Goal: Task Accomplishment & Management: Complete application form

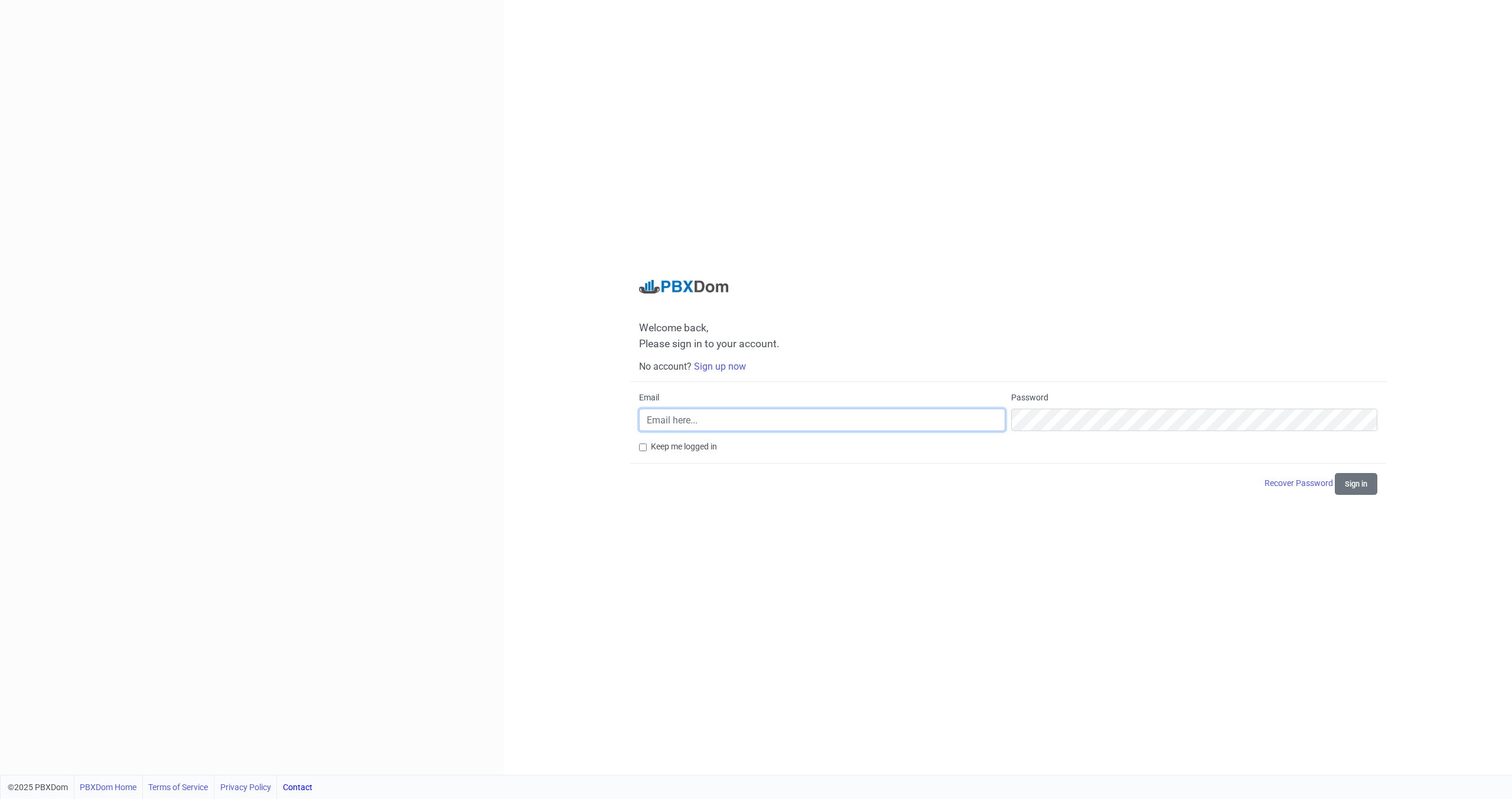
click at [708, 423] on input "Email" at bounding box center [822, 420] width 366 height 23
type input "[EMAIL_ADDRESS][DOMAIN_NAME]"
click at [1279, 486] on link "Recover Password" at bounding box center [1300, 483] width 70 height 9
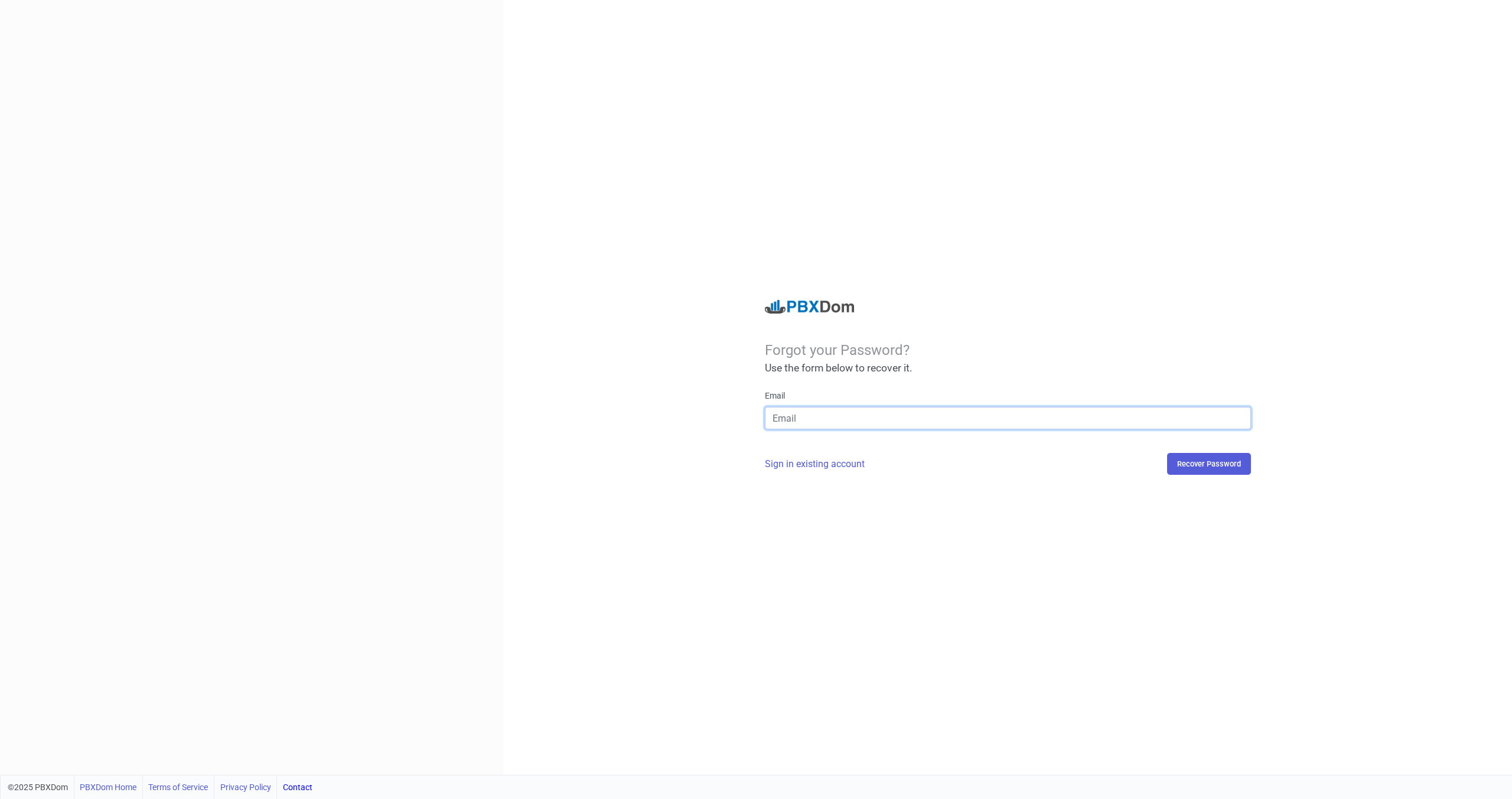
click at [797, 420] on input "email" at bounding box center [1008, 418] width 487 height 23
type input "[EMAIL_ADDRESS][DOMAIN_NAME]"
click at [1232, 468] on button "Recover Password" at bounding box center [1209, 463] width 84 height 22
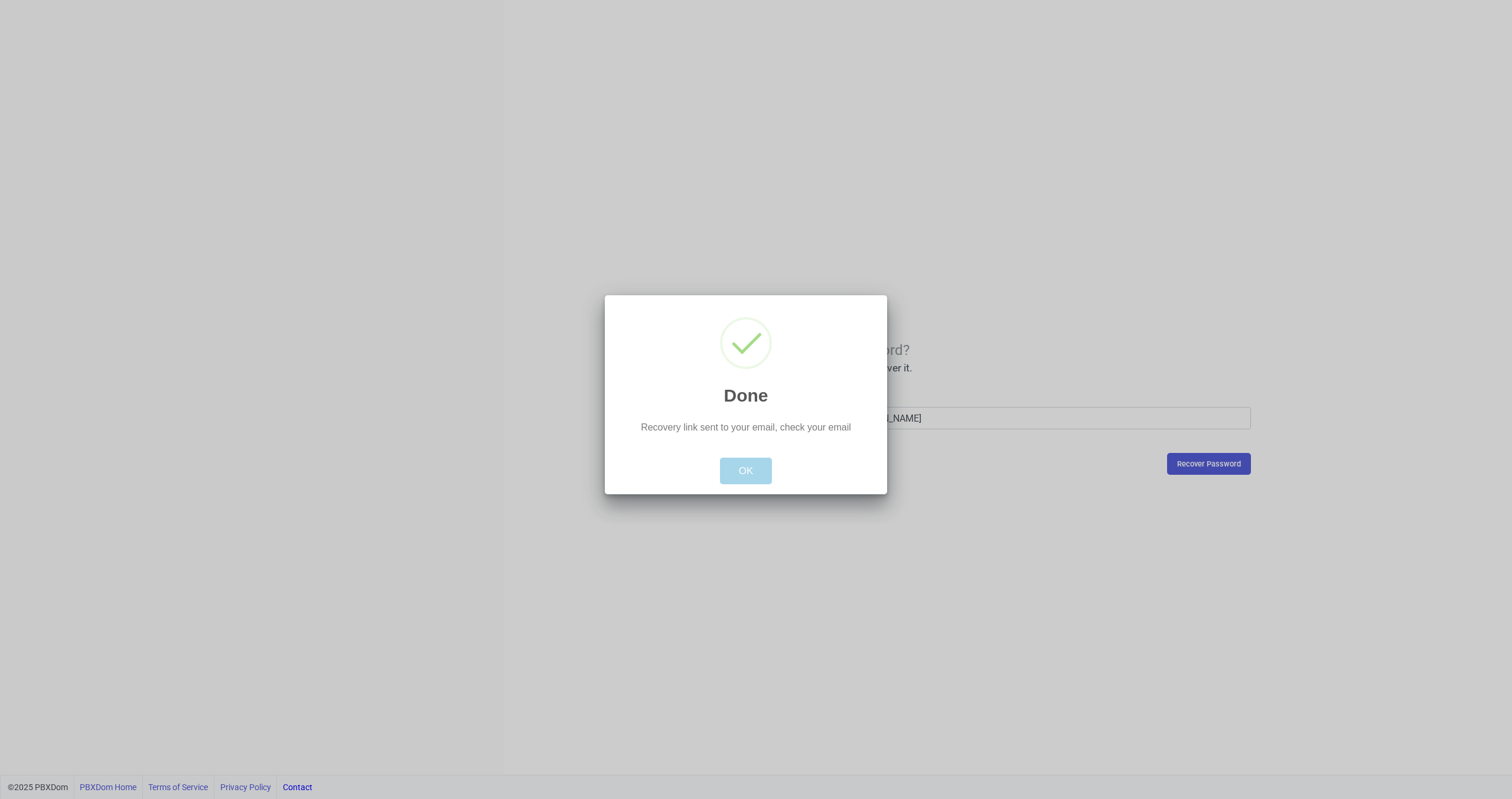
click at [754, 475] on button "OK" at bounding box center [745, 472] width 52 height 27
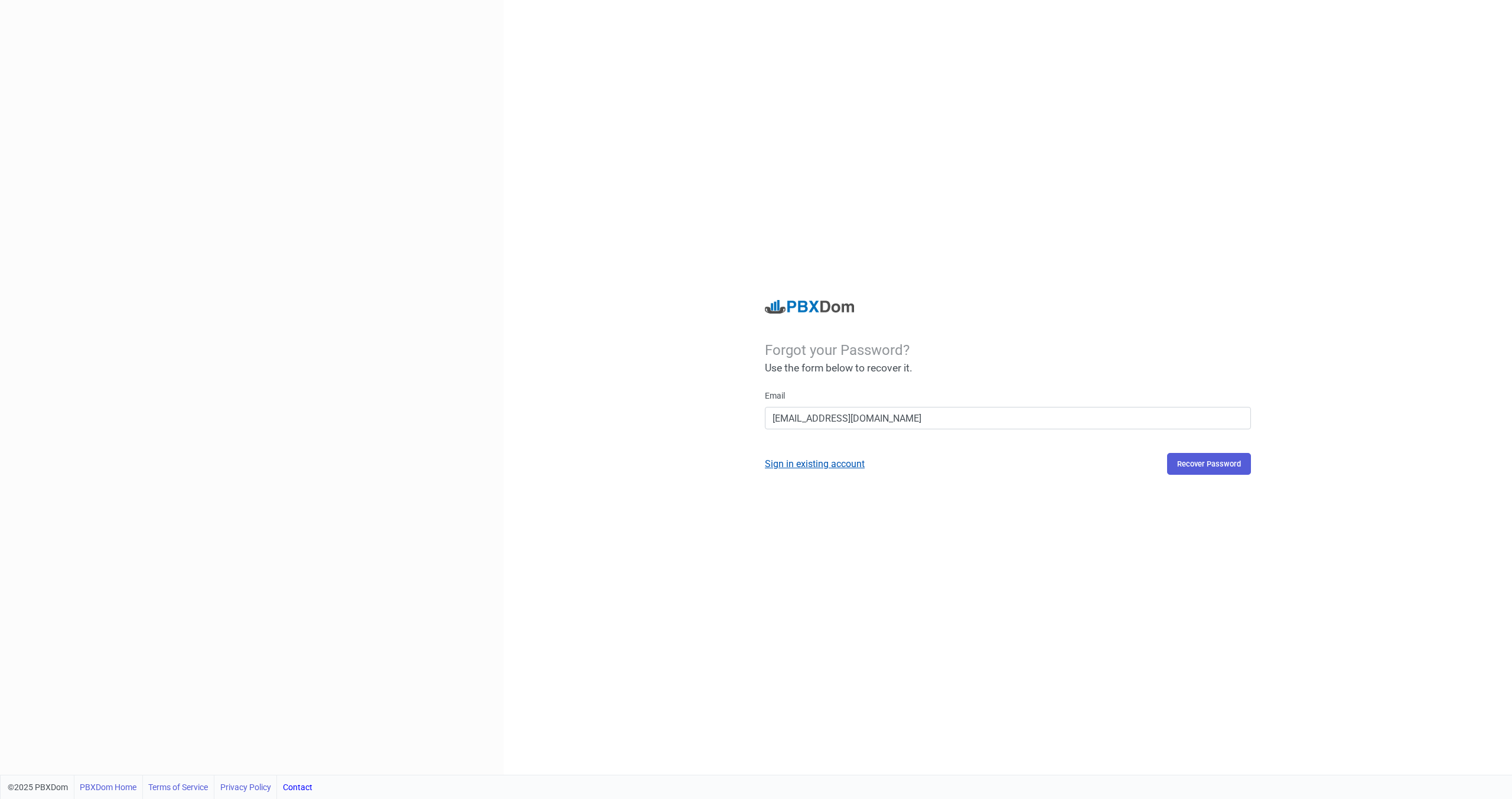
click at [843, 461] on link "Sign in existing account" at bounding box center [814, 463] width 100 height 11
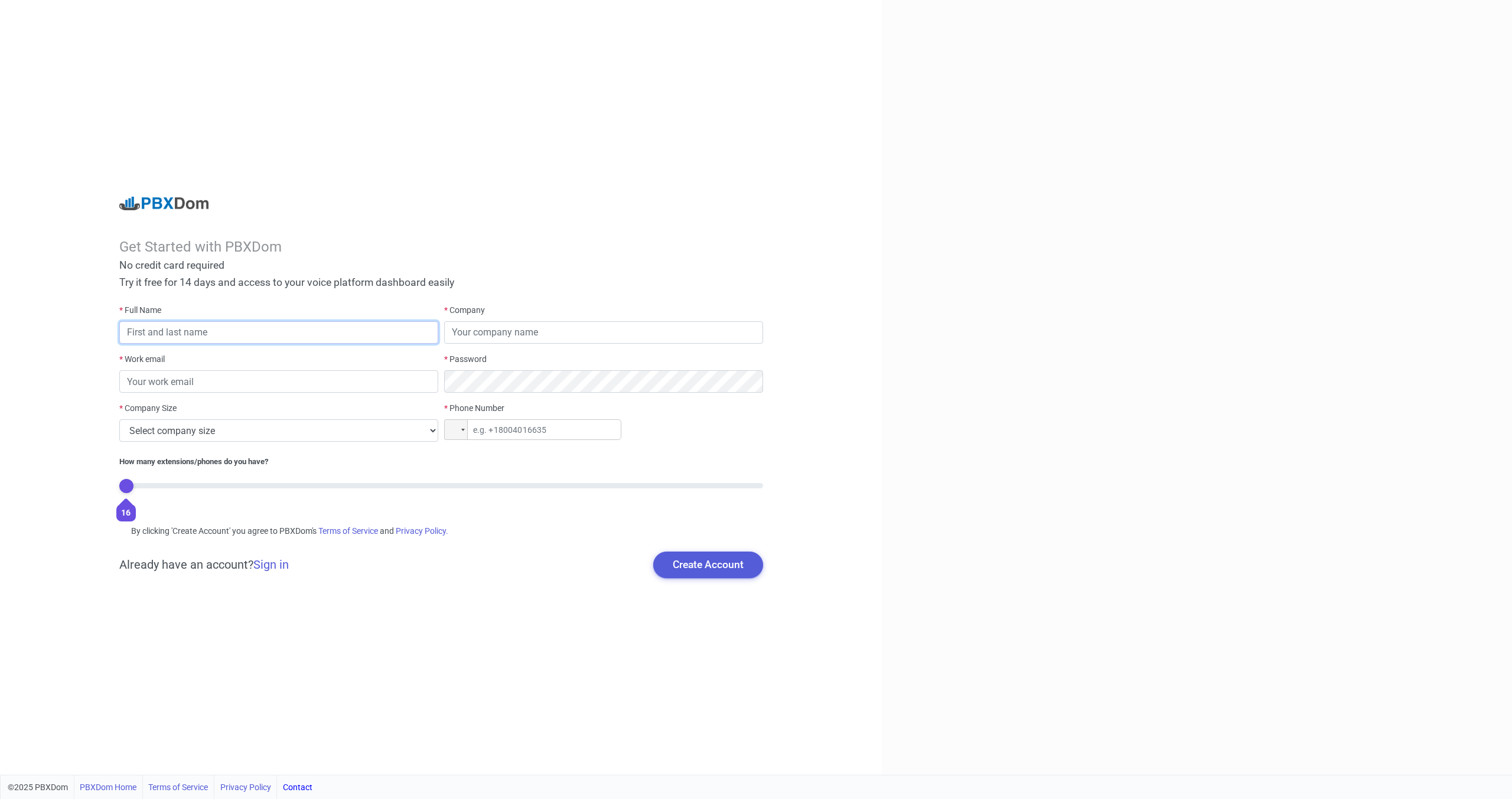
click at [337, 335] on input "text" at bounding box center [278, 332] width 319 height 23
type input "[PERSON_NAME]"
type input "Cherokee Nation"
type input "[EMAIL_ADDRESS][DOMAIN_NAME]"
click at [430, 431] on select "Select company size 1 - 9 employees 10 - 49 employees 50 - 199 employees 200 - …" at bounding box center [278, 431] width 319 height 23
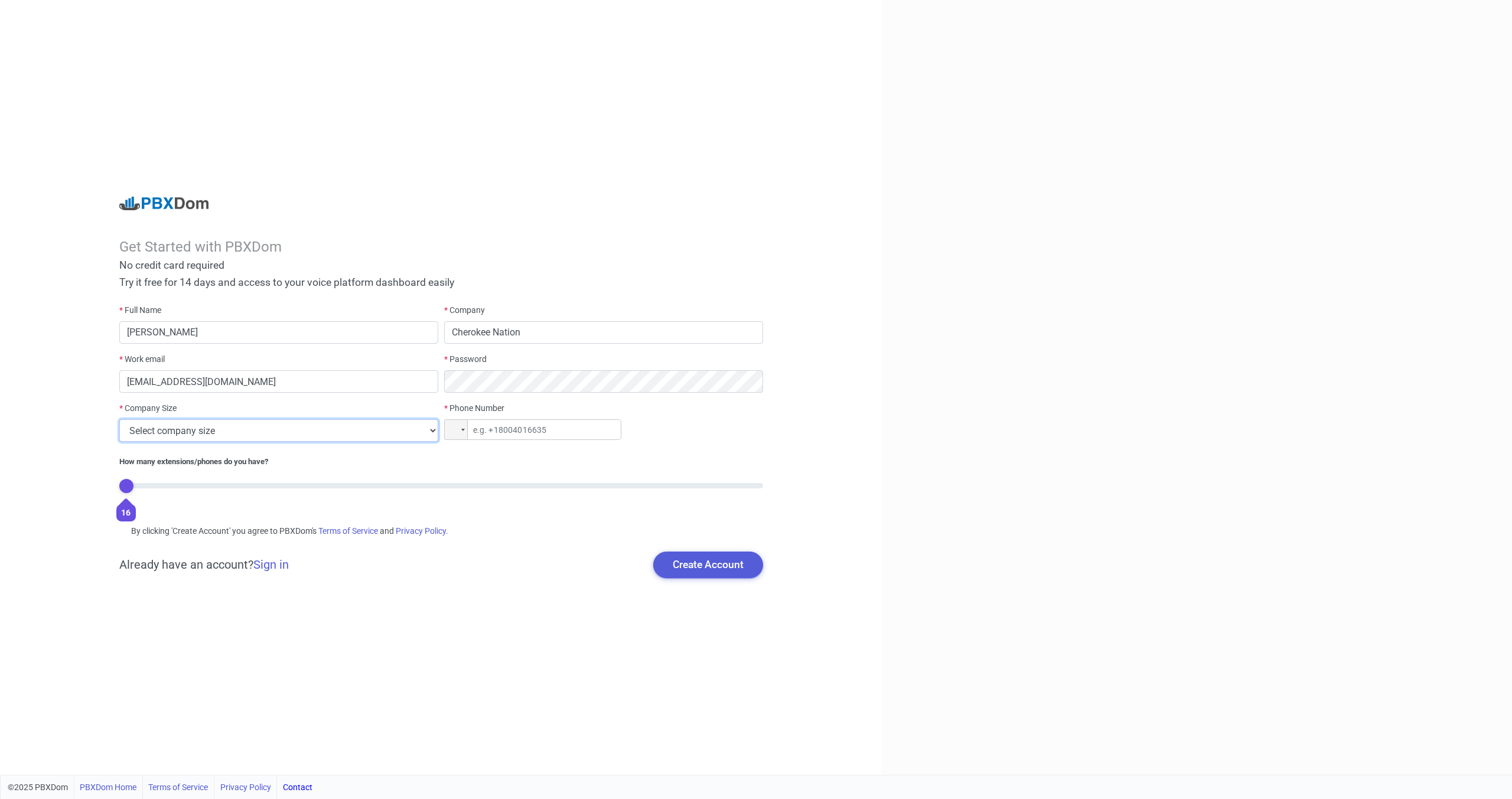
select select "6"
click at [119, 420] on select "Select company size 1 - 9 employees 10 - 49 employees 50 - 199 employees 200 - …" at bounding box center [278, 431] width 319 height 23
click at [546, 426] on input "tel" at bounding box center [533, 430] width 177 height 21
type input "+9"
type input "+1 (918) 316-3598"
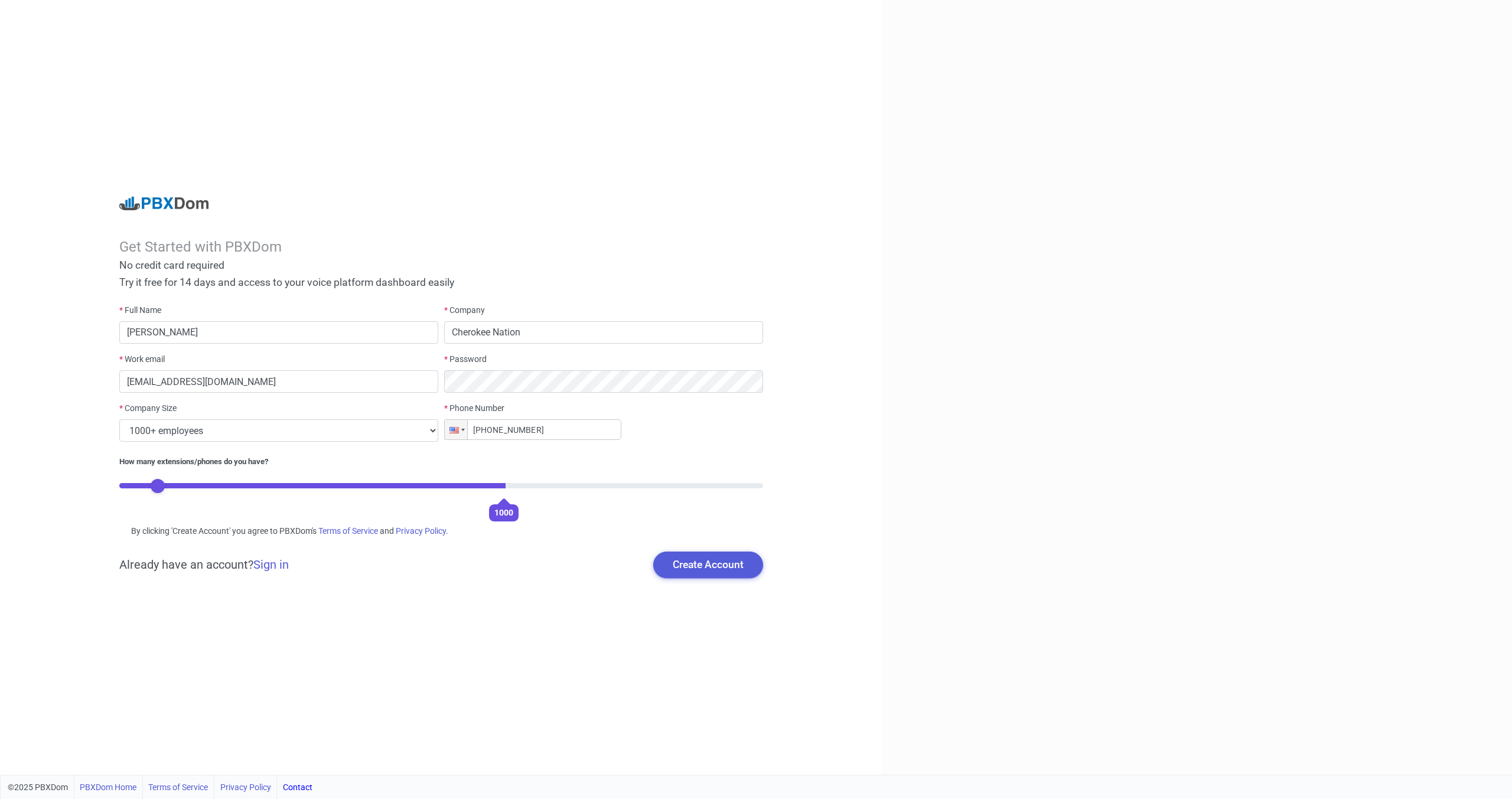
type input "0"
drag, startPoint x: 129, startPoint y: 485, endPoint x: -66, endPoint y: 456, distance: 197.1
click at [119, 483] on input "range" at bounding box center [441, 485] width 644 height 5
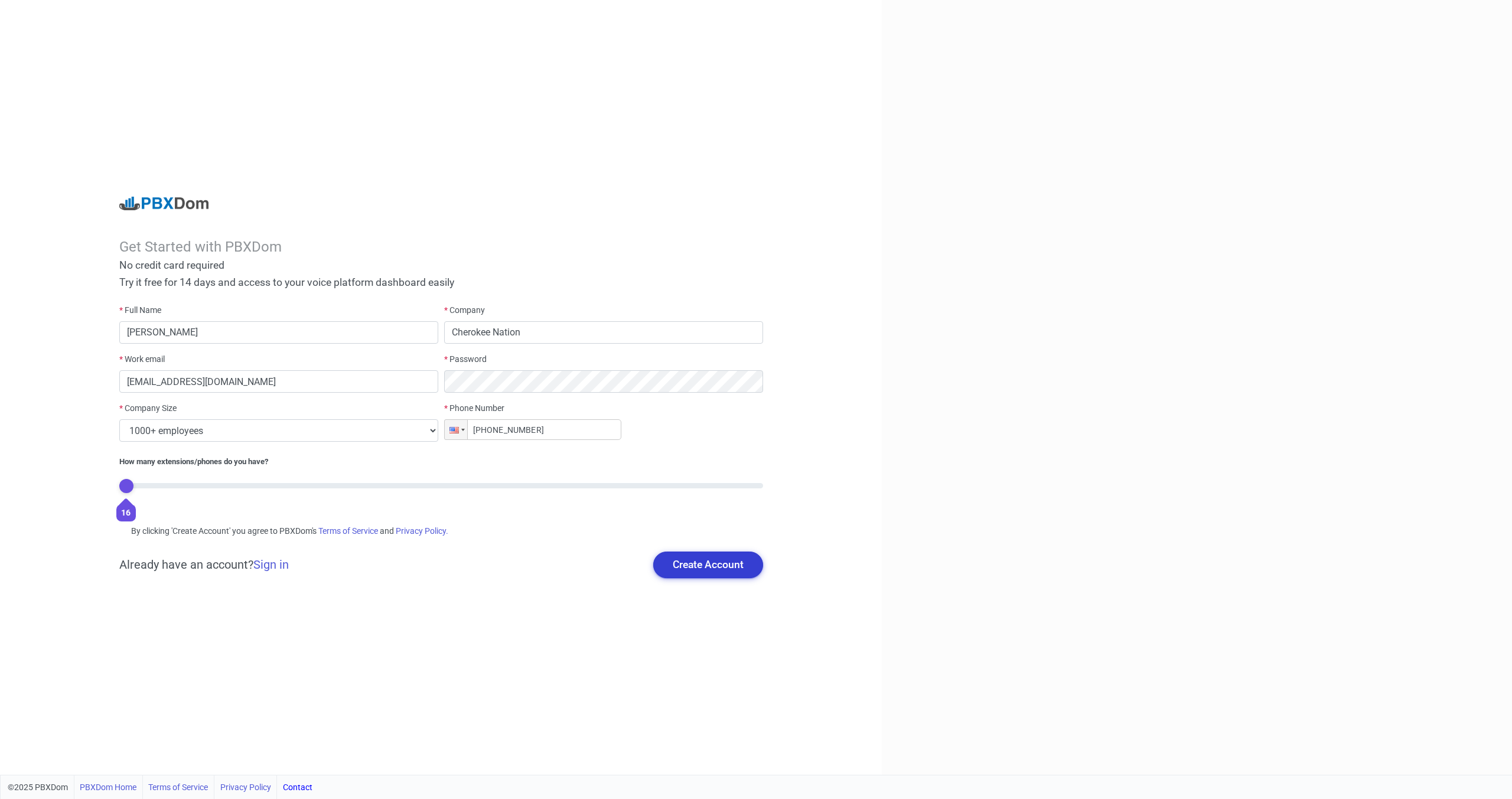
click at [708, 569] on button "Create Account" at bounding box center [708, 564] width 110 height 26
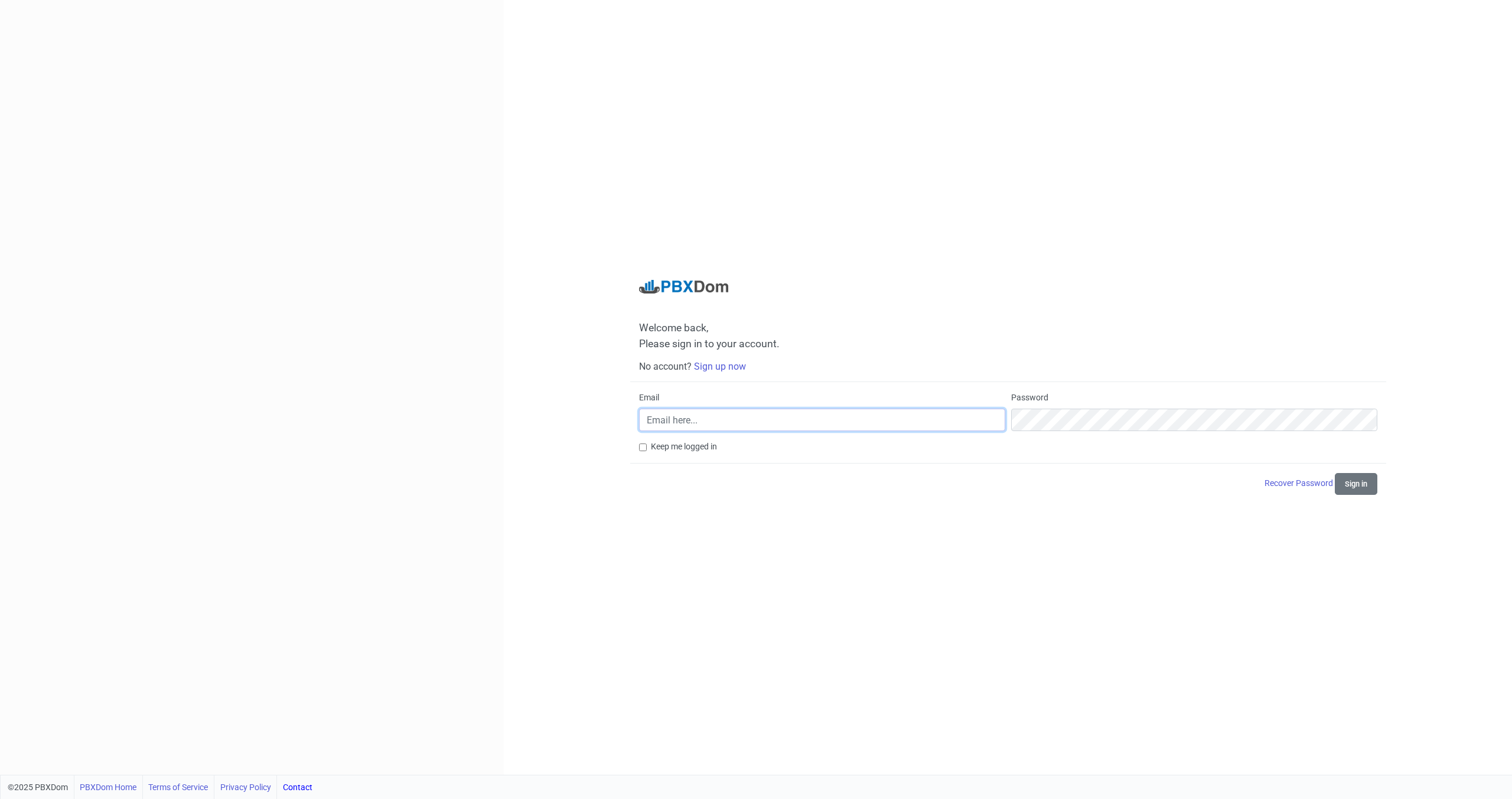
click at [660, 419] on input "Email" at bounding box center [822, 420] width 366 height 23
type input "[EMAIL_ADDRESS][DOMAIN_NAME]"
click at [1335, 473] on button "Sign in" at bounding box center [1357, 484] width 43 height 22
